Goal: Task Accomplishment & Management: Complete application form

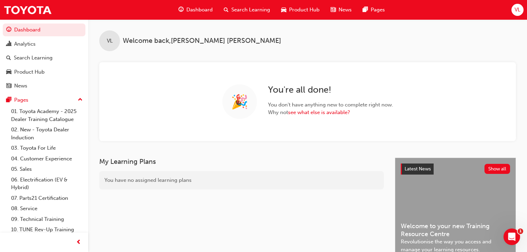
click at [516, 11] on span "VL" at bounding box center [518, 10] width 6 height 8
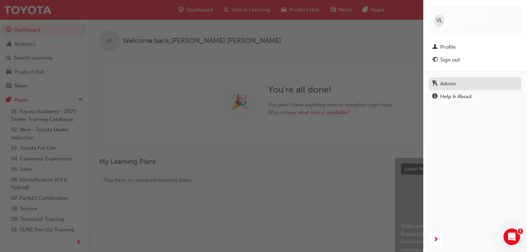
click at [462, 80] on div "Admin" at bounding box center [475, 84] width 86 height 9
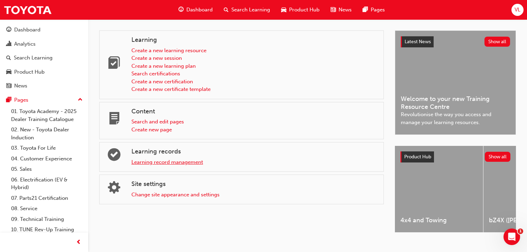
click at [158, 162] on link "Learning record management" at bounding box center [167, 162] width 72 height 6
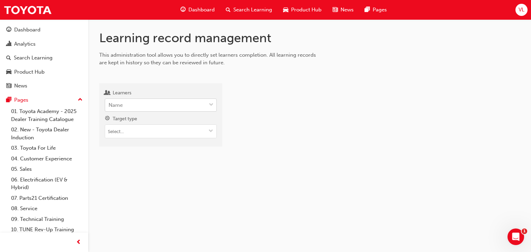
click at [148, 106] on div "Name" at bounding box center [155, 105] width 101 height 12
click at [109, 106] on input "Learners Name" at bounding box center [109, 105] width 1 height 6
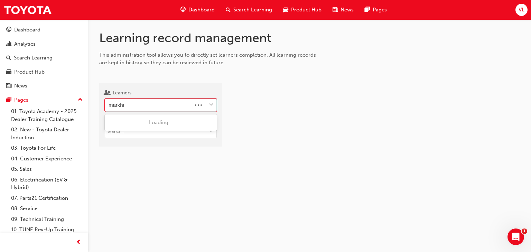
type input "markham"
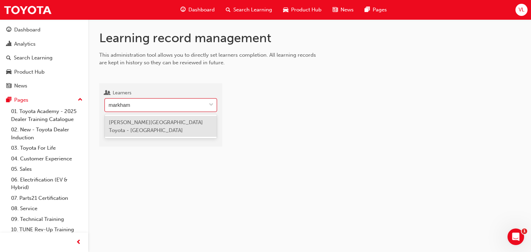
click at [137, 123] on span "[PERSON_NAME][GEOGRAPHIC_DATA] Toyota - [GEOGRAPHIC_DATA]" at bounding box center [156, 126] width 94 height 14
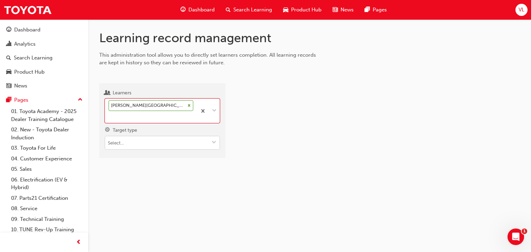
click at [133, 145] on input "Target type" at bounding box center [162, 142] width 114 height 13
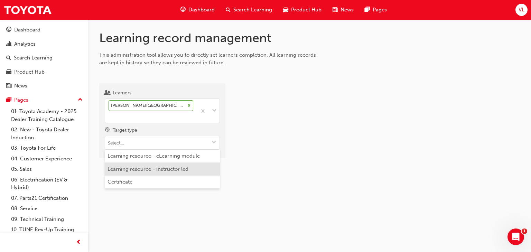
click at [133, 171] on li "Learning resource - instructor led" at bounding box center [162, 169] width 115 height 13
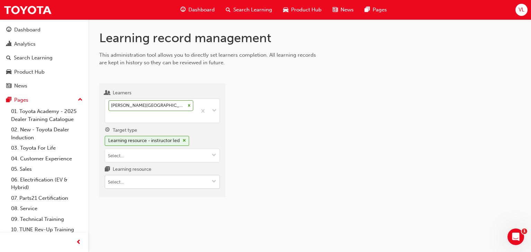
click at [133, 183] on input "Learning resource" at bounding box center [162, 181] width 114 height 13
type input "reignite"
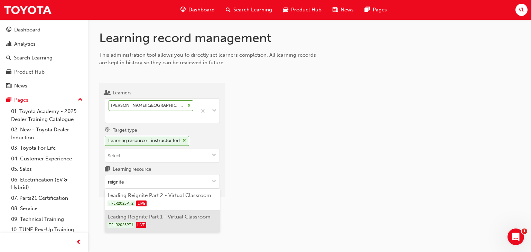
click at [181, 218] on li "Leading Reignite Part 1 - Virtual Classroom TFLR2025PT1 LIVE" at bounding box center [162, 220] width 115 height 21
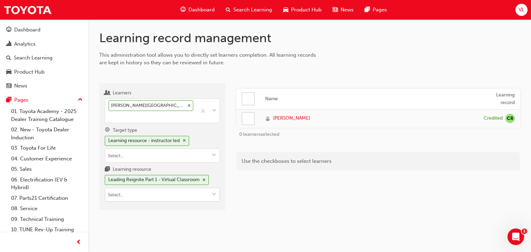
click at [158, 191] on input "Learning resource Leading Reignite Part 1 - Virtual Classroom" at bounding box center [162, 194] width 114 height 13
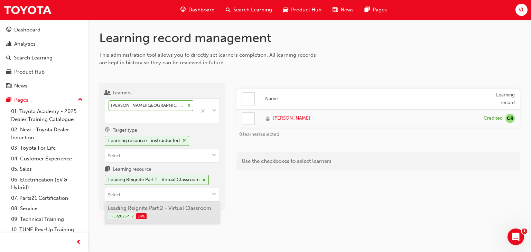
click at [162, 208] on li "Leading Reignite Part 2 - Virtual Classroom TFLR2025PT2 LIVE" at bounding box center [162, 212] width 115 height 21
